Goal: Task Accomplishment & Management: Use online tool/utility

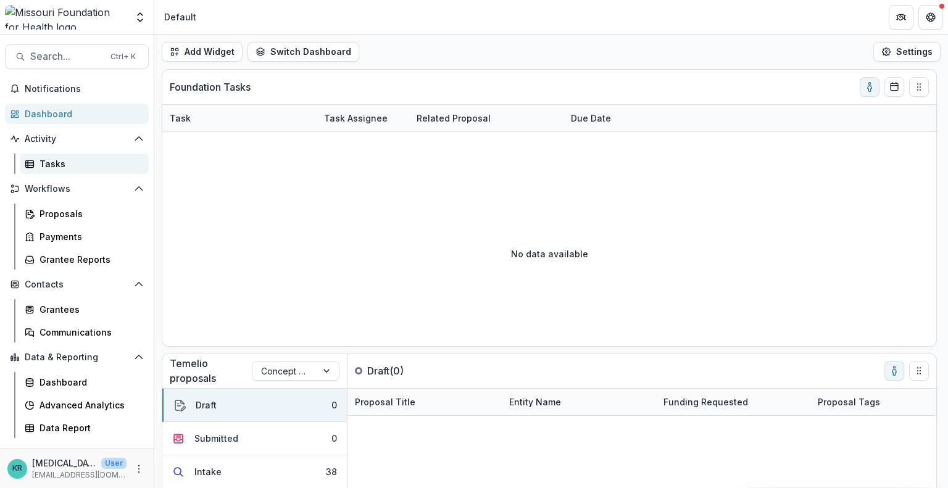
click at [52, 161] on div "Tasks" at bounding box center [88, 163] width 99 height 13
